Goal: Browse casually

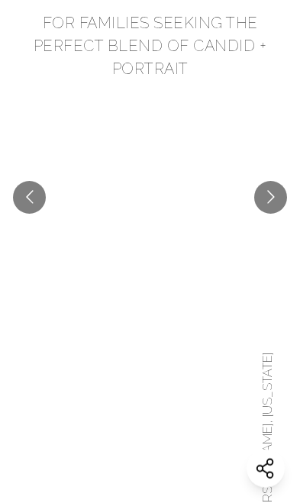
scroll to position [471, 0]
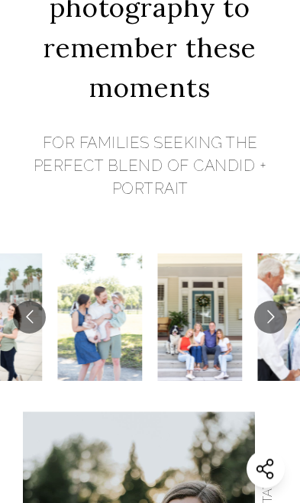
click at [269, 309] on button "Go to next slide" at bounding box center [270, 316] width 33 height 33
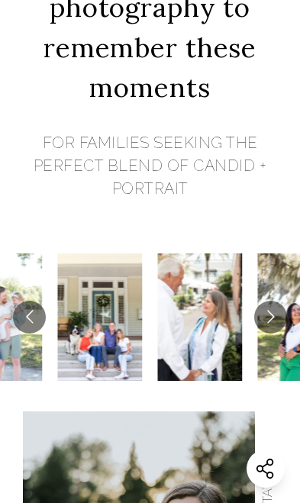
click at [265, 313] on button "Go to next slide" at bounding box center [270, 316] width 33 height 33
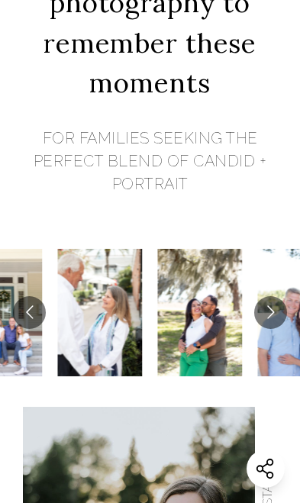
scroll to position [477, 0]
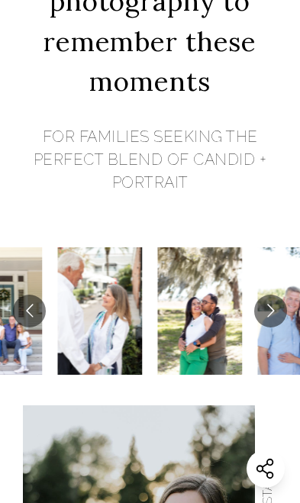
click at [208, 277] on img at bounding box center [200, 310] width 85 height 127
click at [270, 309] on button "Go to next slide" at bounding box center [270, 310] width 33 height 33
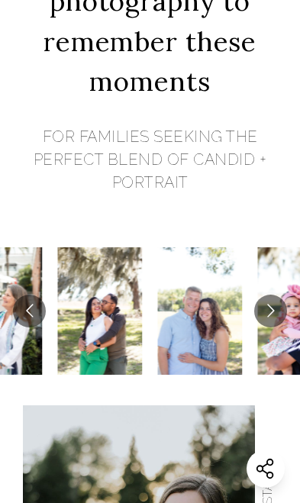
click at [269, 306] on button "Go to next slide" at bounding box center [270, 310] width 33 height 33
click at [265, 310] on button "Go to next slide" at bounding box center [270, 310] width 33 height 33
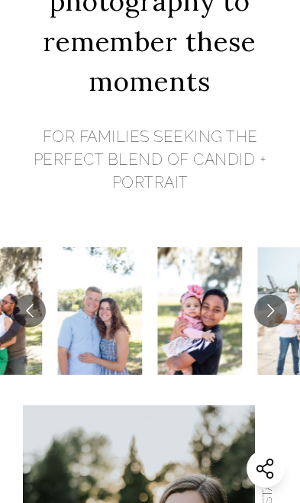
click at [271, 307] on button "Go to next slide" at bounding box center [270, 310] width 33 height 33
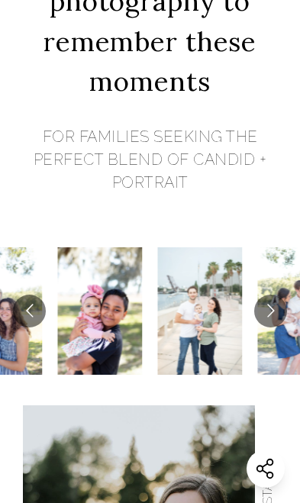
click at [268, 311] on button "Go to next slide" at bounding box center [270, 310] width 33 height 33
click at [272, 305] on button "Go to next slide" at bounding box center [270, 310] width 33 height 33
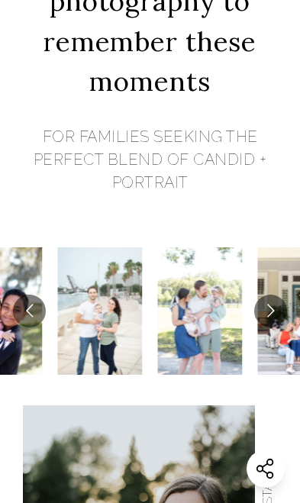
click at [268, 312] on button "Go to next slide" at bounding box center [270, 310] width 33 height 33
click at [266, 313] on button "Go to next slide" at bounding box center [270, 310] width 33 height 33
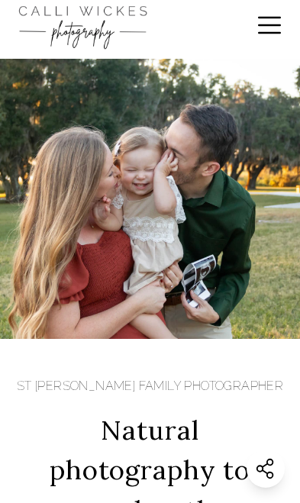
scroll to position [0, 0]
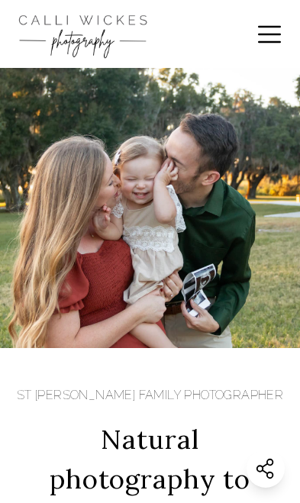
click at [276, 30] on icon at bounding box center [269, 34] width 31 height 31
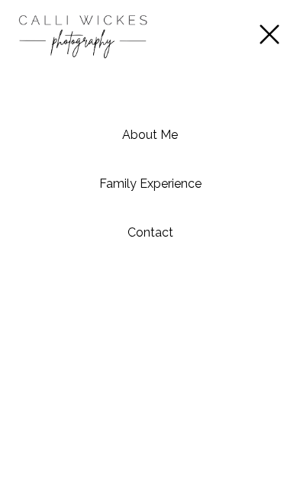
click at [278, 30] on icon at bounding box center [269, 34] width 31 height 31
